Goal: Navigation & Orientation: Find specific page/section

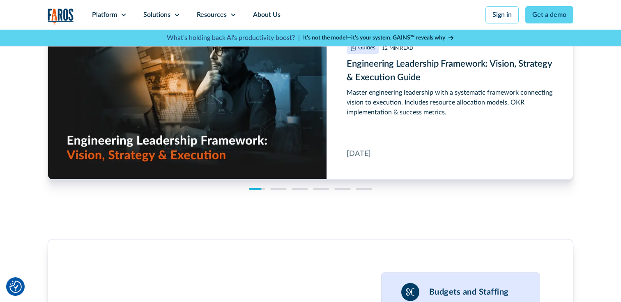
scroll to position [2684, 0]
